Goal: Information Seeking & Learning: Learn about a topic

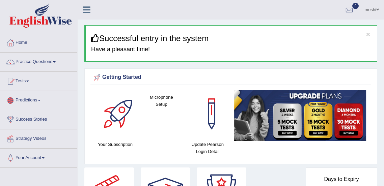
click at [53, 63] on link "Practice Questions" at bounding box center [38, 61] width 77 height 17
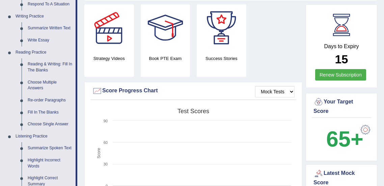
scroll to position [157, 0]
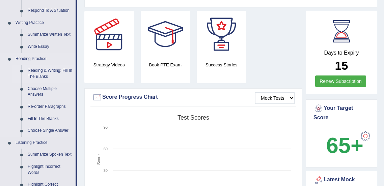
click at [37, 74] on link "Reading & Writing: Fill In The Blanks" at bounding box center [50, 74] width 51 height 18
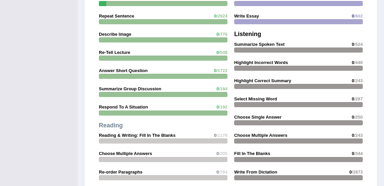
scroll to position [656, 0]
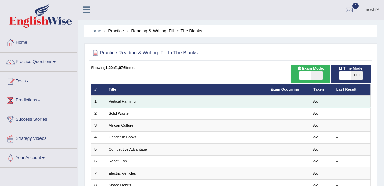
click at [122, 104] on link "Vertical Farming" at bounding box center [122, 102] width 27 height 4
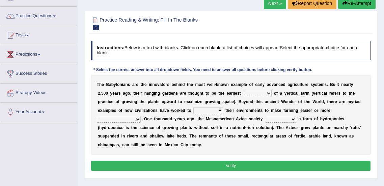
scroll to position [46, 0]
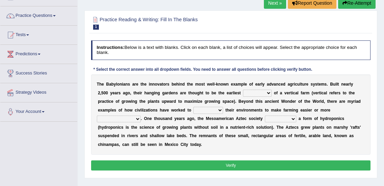
click at [243, 92] on select "prototype failure discredit protocol" at bounding box center [257, 93] width 29 height 7
click at [197, 93] on b "g" at bounding box center [198, 93] width 2 height 5
click at [243, 91] on select "prototype failure discredit protocol" at bounding box center [257, 93] width 29 height 7
select select "prototype"
click at [243, 90] on select "prototype failure discredit protocol" at bounding box center [257, 93] width 29 height 7
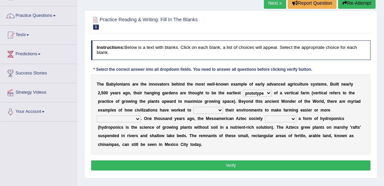
click at [243, 94] on select "prototype failure discredit protocol" at bounding box center [257, 93] width 29 height 7
click at [193, 110] on select "manipulate escape respect disarrange" at bounding box center [208, 110] width 30 height 7
click at [193, 107] on select "manipulate escape respect disarrange" at bounding box center [208, 110] width 30 height 7
click at [141, 116] on select "productive constructive connective counterproductive" at bounding box center [119, 119] width 44 height 7
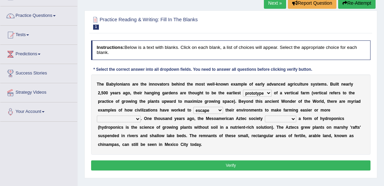
click at [223, 109] on b at bounding box center [224, 110] width 2 height 5
click at [193, 109] on select "manipulate escape respect disarrange" at bounding box center [208, 110] width 30 height 7
select select "manipulate"
click at [193, 107] on select "manipulate escape respect disarrange" at bounding box center [208, 110] width 30 height 7
click at [141, 116] on select "productive constructive connective counterproductive" at bounding box center [119, 119] width 44 height 7
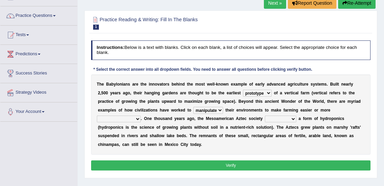
select select "productive"
click at [141, 116] on select "productive constructive connective counterproductive" at bounding box center [119, 119] width 44 height 7
click at [265, 119] on select "domineered volunteered pioneered engineered" at bounding box center [280, 119] width 31 height 7
select select "domineered"
click at [265, 116] on select "domineered volunteered pioneered engineered" at bounding box center [280, 119] width 31 height 7
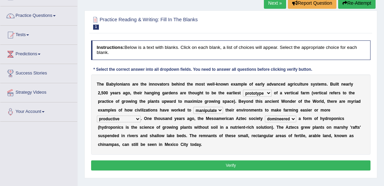
click at [210, 161] on button "Verify" at bounding box center [231, 166] width 280 height 10
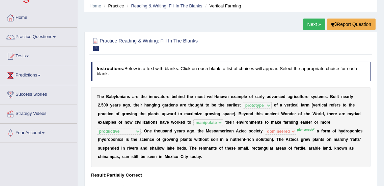
scroll to position [15, 0]
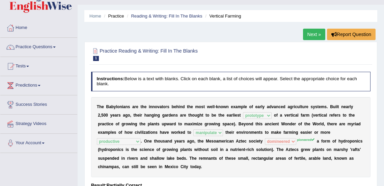
click at [316, 32] on link "Next »" at bounding box center [314, 34] width 22 height 11
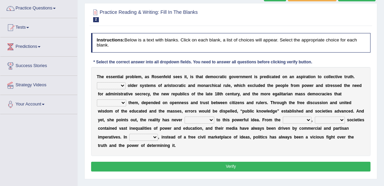
scroll to position [66, 0]
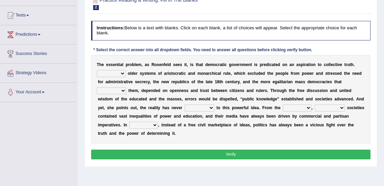
click at [243, 150] on button "Verify" at bounding box center [231, 155] width 280 height 10
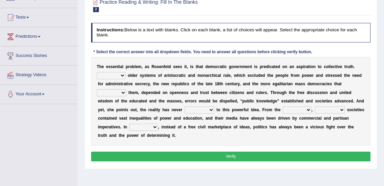
scroll to position [64, 0]
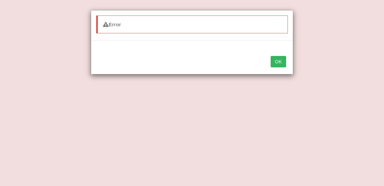
click at [280, 62] on button "OK" at bounding box center [279, 61] width 16 height 11
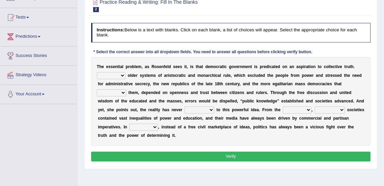
click at [123, 75] on select "Like Unlike Likely Safely" at bounding box center [111, 75] width 29 height 7
select select "Like"
click at [97, 72] on select "Like Unlike Likely Safely" at bounding box center [111, 75] width 29 height 7
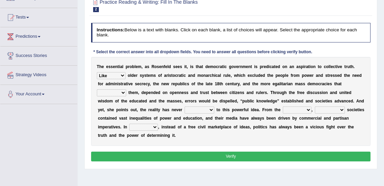
click at [120, 78] on select "Like Unlike Likely Safely" at bounding box center [111, 75] width 29 height 7
click at [221, 85] on b "h" at bounding box center [222, 84] width 2 height 5
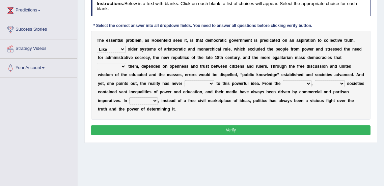
click at [283, 85] on select "outset ranged stood caught" at bounding box center [297, 83] width 29 height 7
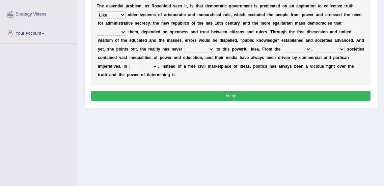
scroll to position [82, 0]
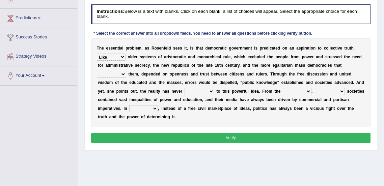
click at [126, 71] on select "readed grated succeeded printed" at bounding box center [111, 74] width 29 height 7
select select "grated"
click at [126, 71] on select "readed grated succeeded printed" at bounding box center [111, 74] width 29 height 7
click at [185, 92] on select "saved up stood up brought up lived up" at bounding box center [200, 91] width 30 height 7
click at [283, 91] on select "outset ranged stood caught" at bounding box center [297, 91] width 29 height 7
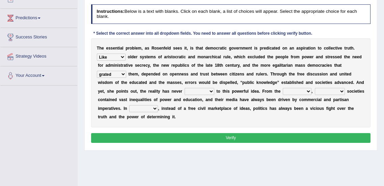
click at [315, 89] on select "freedom democratic media stilled" at bounding box center [330, 91] width 30 height 7
click at [315, 88] on select "freedom democratic media stilled" at bounding box center [330, 91] width 30 height 7
click at [345, 90] on b at bounding box center [346, 91] width 2 height 5
click at [315, 88] on select "freedom democratic media stilled" at bounding box center [330, 91] width 30 height 7
select select "democratic"
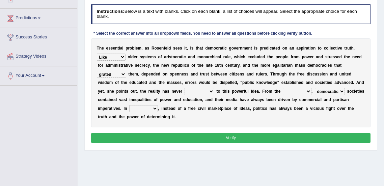
click at [315, 88] on select "freedom democratic media stilled" at bounding box center [330, 91] width 30 height 7
click at [283, 92] on select "outset ranged stood caught" at bounding box center [297, 91] width 29 height 7
select select "outset"
click at [283, 88] on select "outset ranged stood caught" at bounding box center [297, 91] width 29 height 7
click at [159, 106] on b "," at bounding box center [158, 108] width 1 height 5
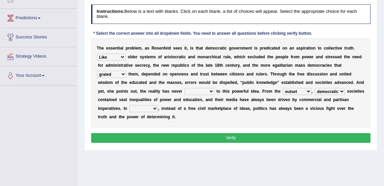
click at [162, 106] on b at bounding box center [160, 108] width 2 height 5
click at [158, 105] on select "power practice ideas fought" at bounding box center [143, 108] width 29 height 7
select select "practice"
click at [158, 105] on select "power practice ideas fought" at bounding box center [143, 108] width 29 height 7
click at [142, 98] on b "a" at bounding box center [141, 100] width 2 height 5
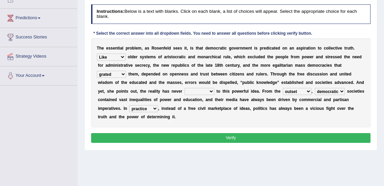
click at [158, 105] on select "power practice ideas fought" at bounding box center [143, 108] width 29 height 7
click at [337, 164] on div "Home Practice Reading & Writing: Fill In The Blanks Democratic Government Next …" at bounding box center [231, 87] width 306 height 338
click at [158, 105] on select "power practice ideas fought" at bounding box center [143, 108] width 29 height 7
click at [325, 116] on div "T h e e s s e n t i a l p r o b l e m , a s R o s e n f e l d s e e s i t , i s…" at bounding box center [231, 82] width 280 height 89
click at [158, 105] on select "power practice ideas fought" at bounding box center [143, 108] width 29 height 7
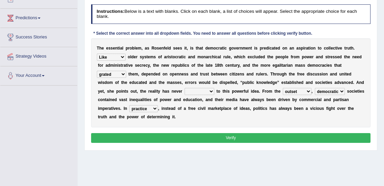
click at [158, 105] on select "power practice ideas fought" at bounding box center [143, 108] width 29 height 7
click at [185, 93] on select "saved up stood up brought up lived up" at bounding box center [200, 91] width 30 height 7
select select "brought up"
click at [185, 88] on select "saved up stood up brought up lived up" at bounding box center [200, 91] width 30 height 7
click at [217, 133] on button "Verify" at bounding box center [231, 138] width 280 height 10
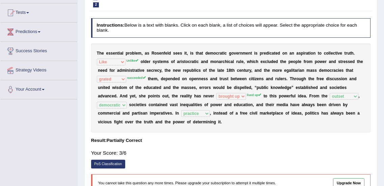
scroll to position [67, 0]
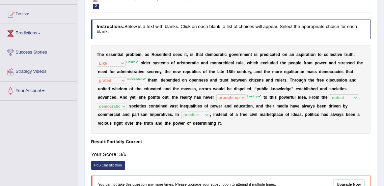
click at [136, 127] on div "Instructions: Below is a text with blanks. Click on each blank, a list of choic…" at bounding box center [230, 109] width 283 height 184
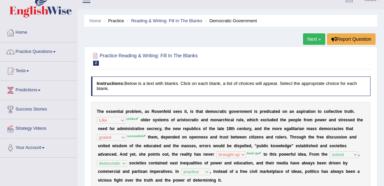
scroll to position [0, 0]
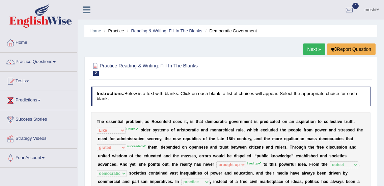
click at [310, 49] on link "Next »" at bounding box center [314, 49] width 22 height 11
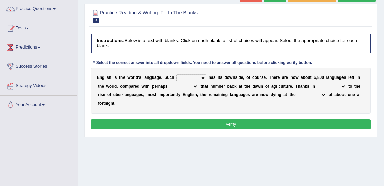
click at [206, 77] on b at bounding box center [207, 77] width 2 height 5
click at [193, 78] on select "power idea subject dominance" at bounding box center [192, 78] width 30 height 7
select select "dominance"
click at [177, 75] on select "power idea subject dominance" at bounding box center [192, 78] width 30 height 7
click at [170, 89] on select "rise twice firstly never" at bounding box center [184, 86] width 29 height 7
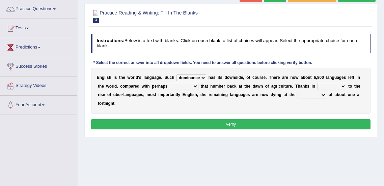
select select "rise"
click at [170, 83] on select "rise twice firstly never" at bounding box center [184, 86] width 29 height 7
click at [318, 86] on select "rare start part bother" at bounding box center [332, 86] width 29 height 7
select select "start"
click at [318, 83] on select "rare start part bother" at bounding box center [332, 86] width 29 height 7
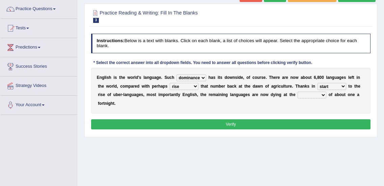
click at [298, 94] on select "state rate wait great" at bounding box center [312, 95] width 29 height 7
select select "rate"
click at [298, 92] on select "state rate wait great" at bounding box center [312, 95] width 29 height 7
click at [241, 119] on button "Verify" at bounding box center [231, 124] width 280 height 10
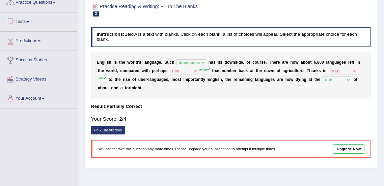
scroll to position [60, 0]
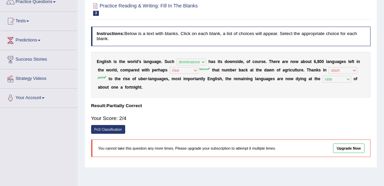
click at [82, 13] on div "Home Practice Reading & Writing: Fill In The Blanks English Language « Prev Nex…" at bounding box center [231, 109] width 306 height 338
click at [135, 60] on b "l" at bounding box center [135, 61] width 1 height 5
click at [37, 175] on div "Toggle navigation Home Practice Questions Speaking Practice Read Aloud Repeat S…" at bounding box center [192, 115] width 384 height 351
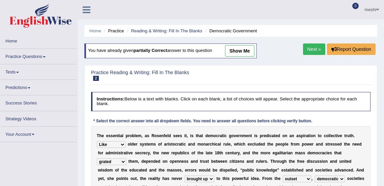
select select "Like"
select select "grated"
select select "brought up"
select select "outset"
select select "democratic"
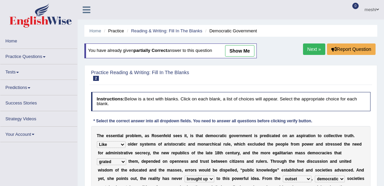
select select "practice"
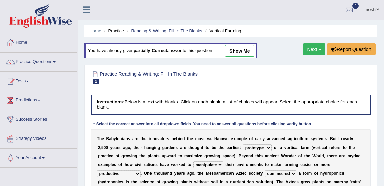
select select "prototype"
select select "manipulate"
select select "productive"
select select "domineered"
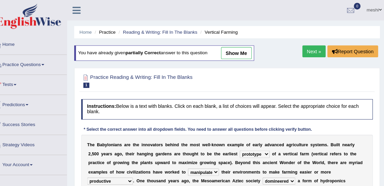
click at [242, 50] on link "show me" at bounding box center [239, 50] width 29 height 11
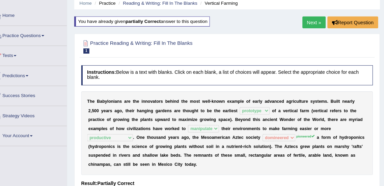
scroll to position [35, 0]
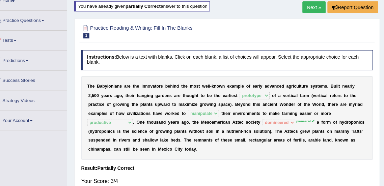
click at [260, 150] on div "T h e B a b y l o n i a n s a r e t h e i n n o v a t o r s b e h i n d t h e m…" at bounding box center [231, 120] width 280 height 80
click at [53, 25] on link "Practice Questions" at bounding box center [38, 25] width 77 height 17
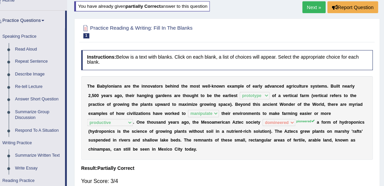
click at [226, 50] on div "Practice Reading & Writing: Fill In The Blanks 1 Vertical Farming Instructions:…" at bounding box center [230, 123] width 293 height 196
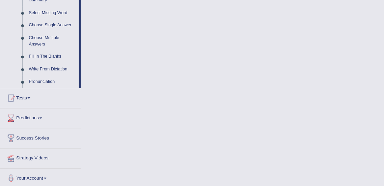
scroll to position [342, 0]
